Goal: Information Seeking & Learning: Learn about a topic

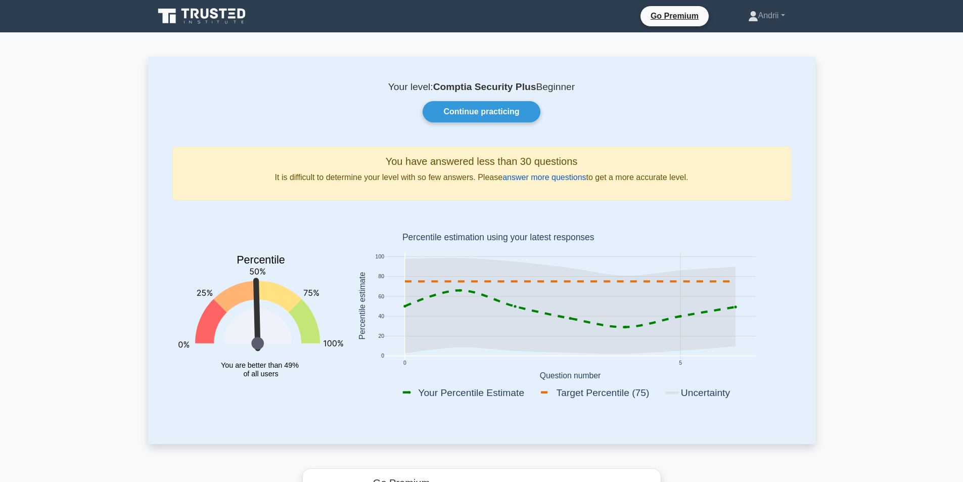
click at [556, 177] on link "answer more questions" at bounding box center [544, 177] width 83 height 9
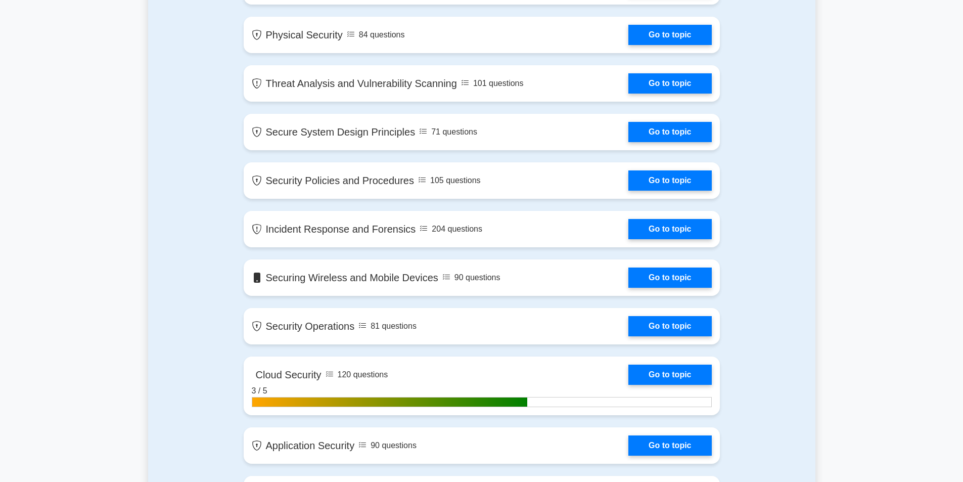
scroll to position [910, 0]
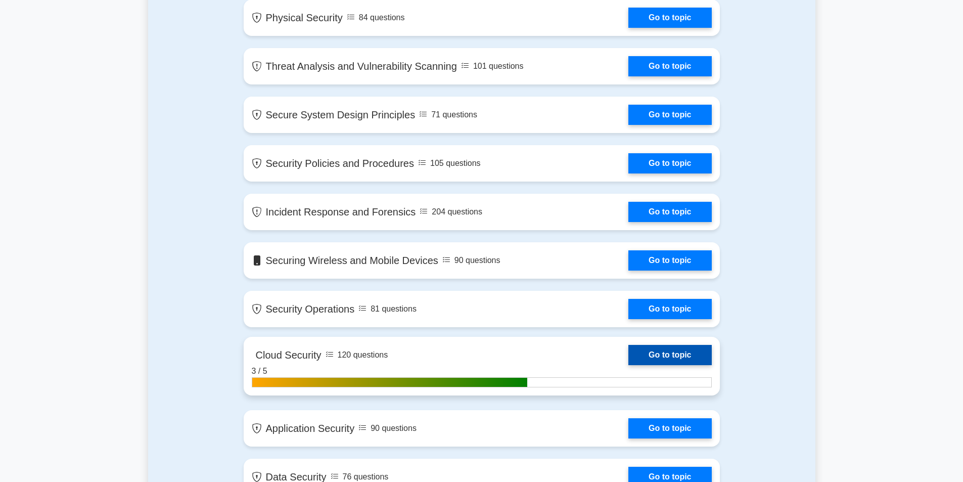
click at [657, 353] on link "Go to topic" at bounding box center [670, 355] width 83 height 20
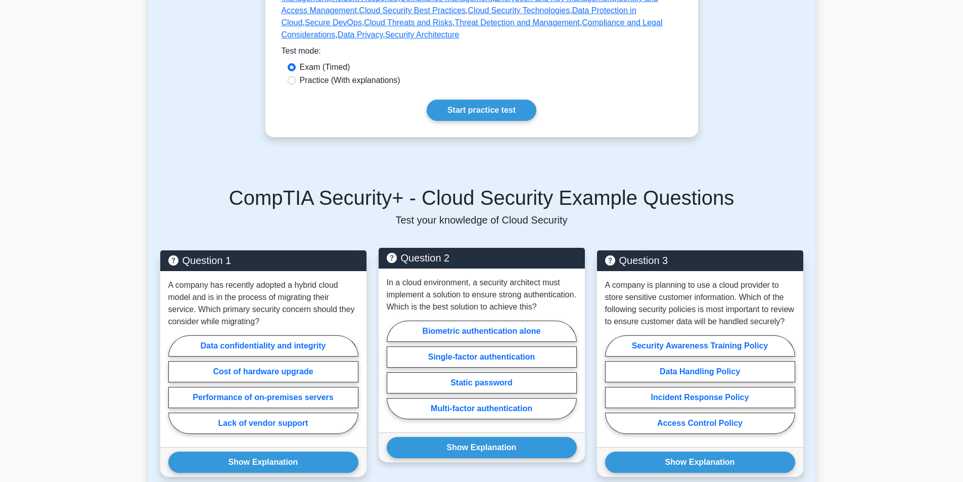
scroll to position [405, 0]
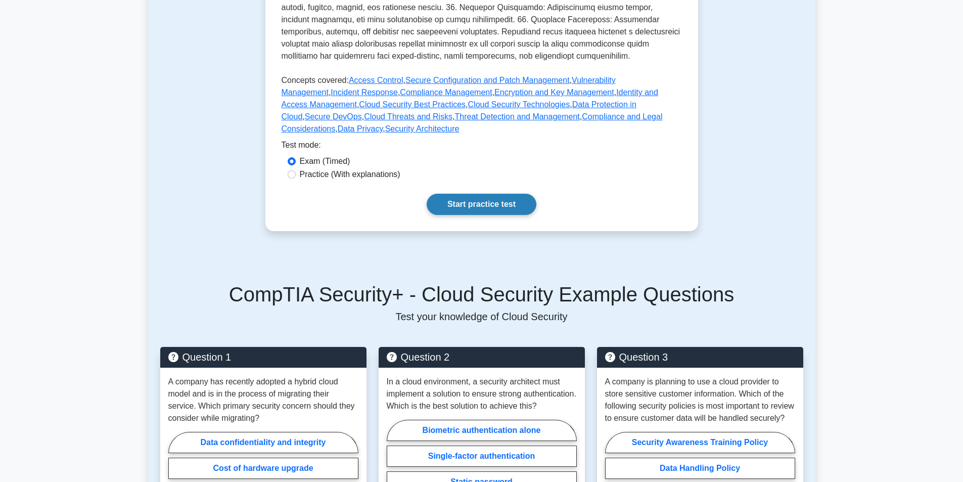
click at [458, 194] on link "Start practice test" at bounding box center [482, 204] width 110 height 21
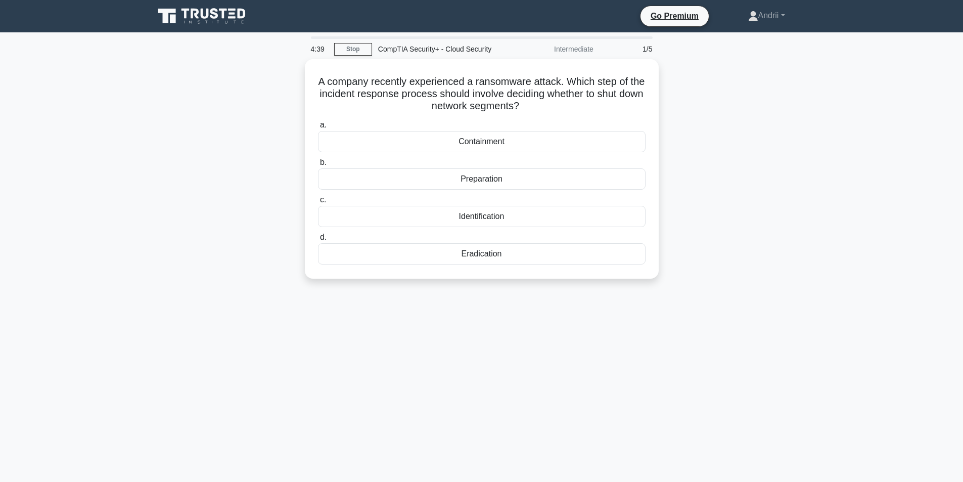
drag, startPoint x: 202, startPoint y: 16, endPoint x: 175, endPoint y: 11, distance: 27.7
click at [175, 11] on icon at bounding box center [167, 16] width 18 height 15
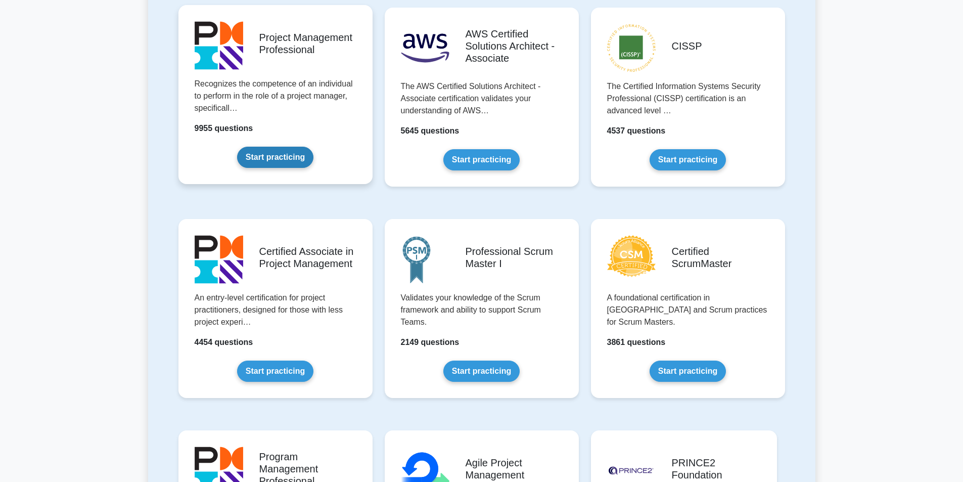
scroll to position [303, 0]
